Goal: Task Accomplishment & Management: Manage account settings

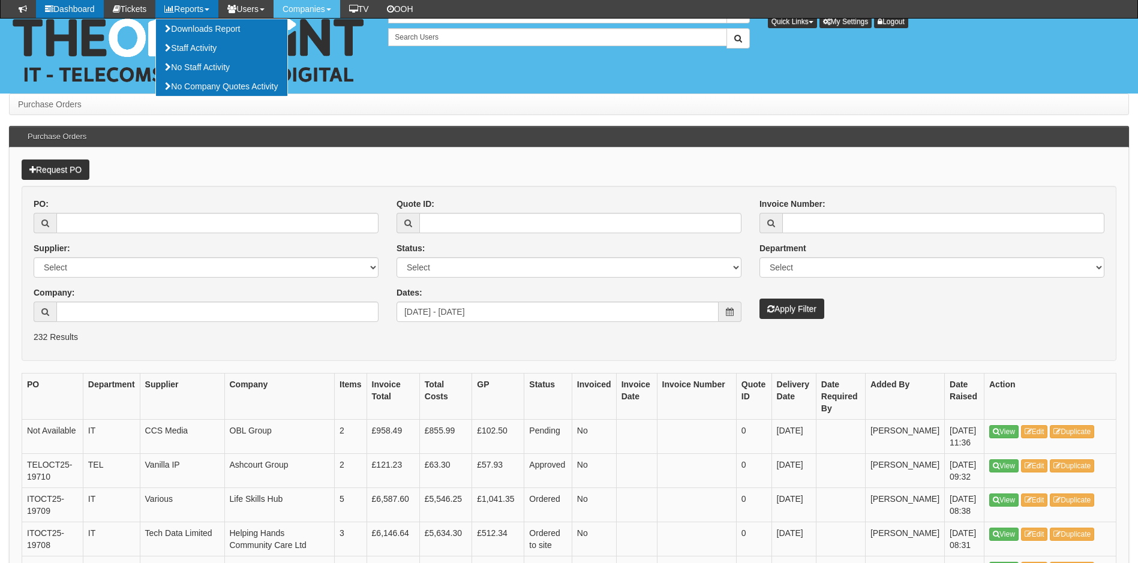
scroll to position [240, 0]
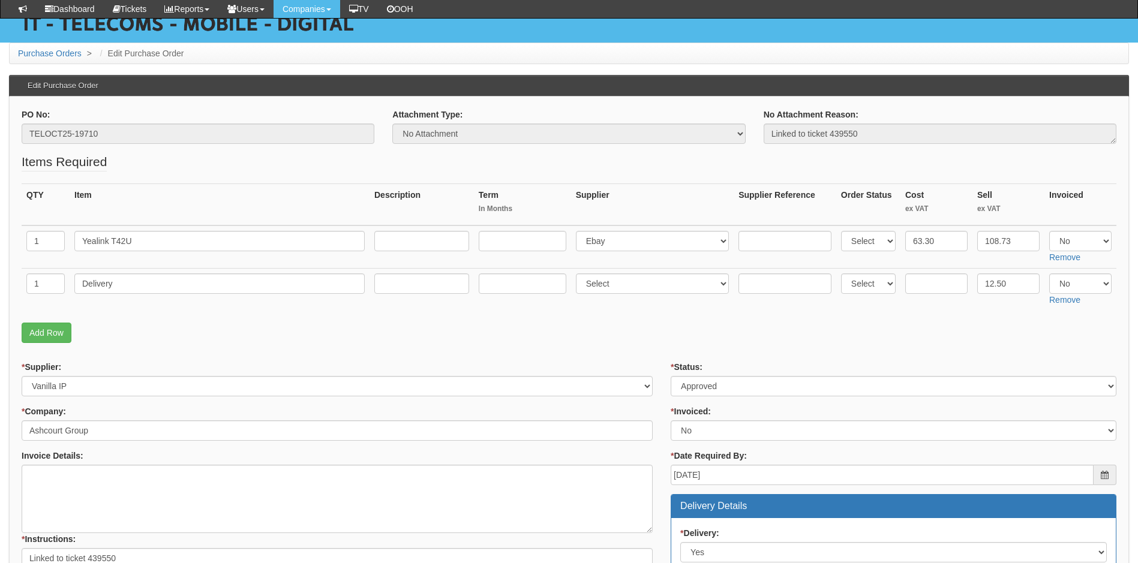
scroll to position [180, 0]
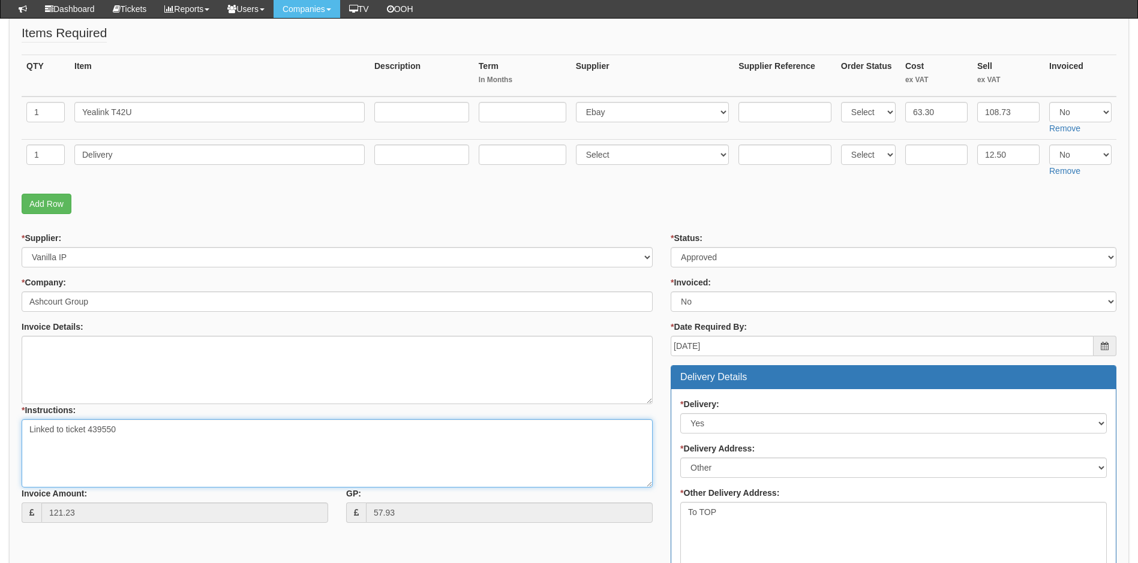
drag, startPoint x: 89, startPoint y: 431, endPoint x: 115, endPoint y: 433, distance: 25.9
click at [115, 433] on textarea "Linked to ticket 439550" at bounding box center [337, 453] width 631 height 68
